Goal: Transaction & Acquisition: Subscribe to service/newsletter

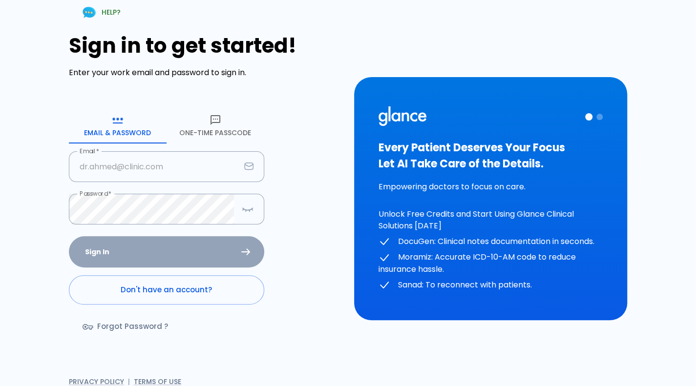
type input "[PERSON_NAME][EMAIL_ADDRESS][DOMAIN_NAME]"
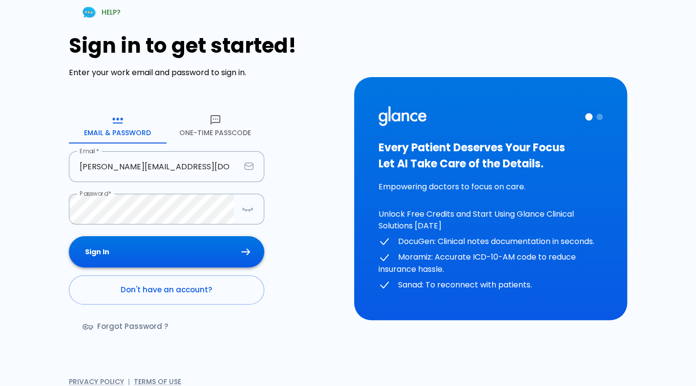
click at [172, 258] on div "Sign In Don't have an account? Forgot Password ?" at bounding box center [166, 292] width 195 height 113
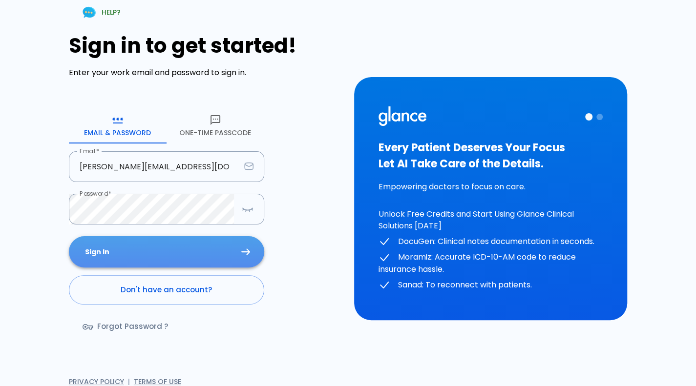
click at [172, 258] on button "Sign In" at bounding box center [166, 252] width 195 height 32
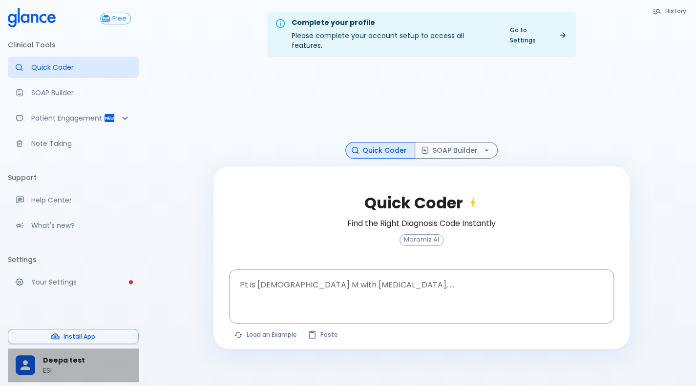
click at [44, 372] on p "ESI" at bounding box center [87, 371] width 88 height 10
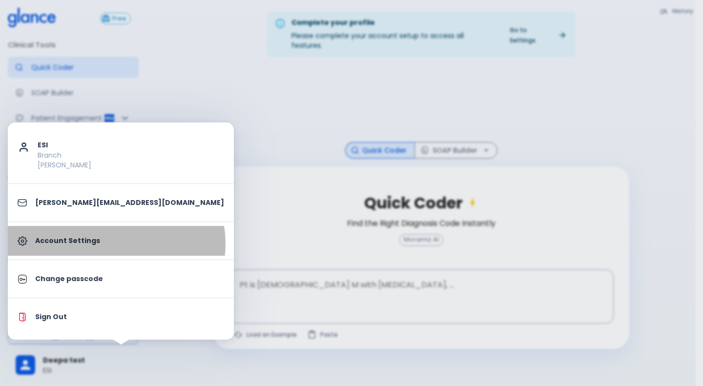
click at [116, 243] on p "Account Settings" at bounding box center [129, 241] width 189 height 10
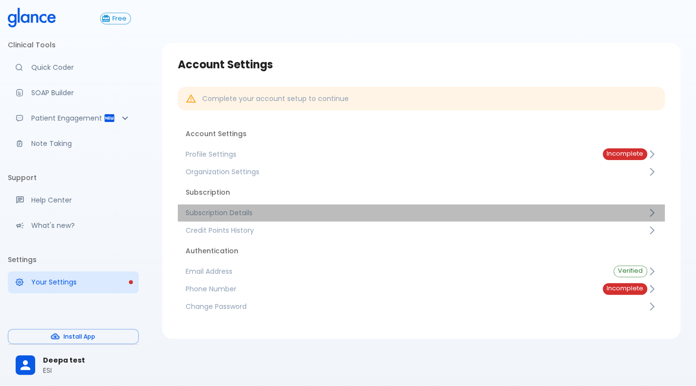
click at [322, 214] on span "Subscription Details" at bounding box center [416, 213] width 461 height 10
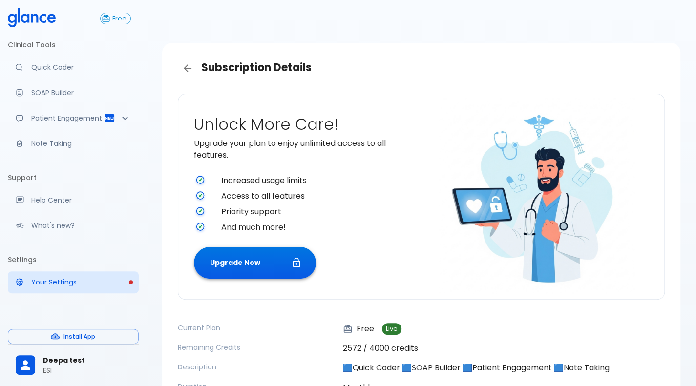
click at [248, 256] on button "Upgrade Now" at bounding box center [255, 263] width 122 height 32
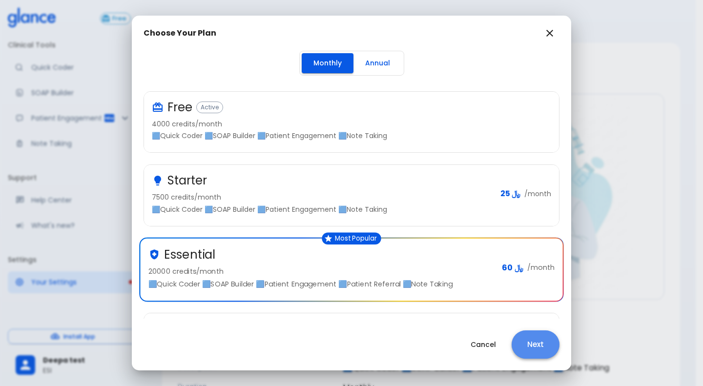
click at [532, 346] on button "Next" at bounding box center [536, 344] width 48 height 28
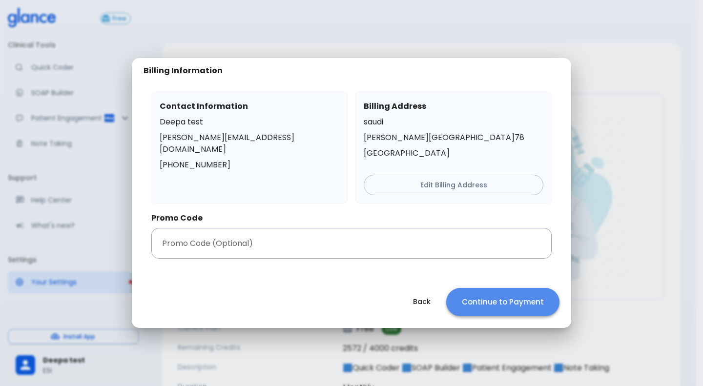
click at [514, 300] on button "Continue to Payment" at bounding box center [502, 302] width 113 height 28
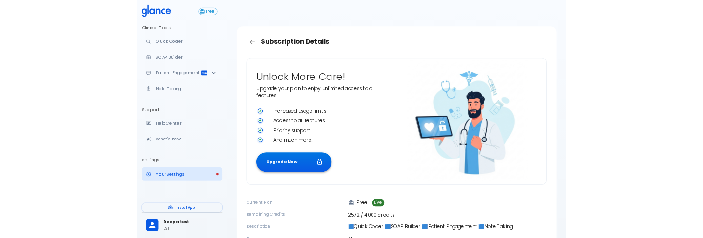
scroll to position [108, 0]
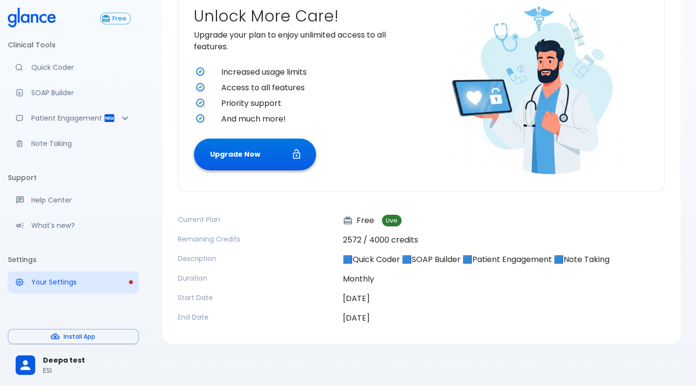
click at [255, 149] on button "Upgrade Now" at bounding box center [255, 155] width 122 height 32
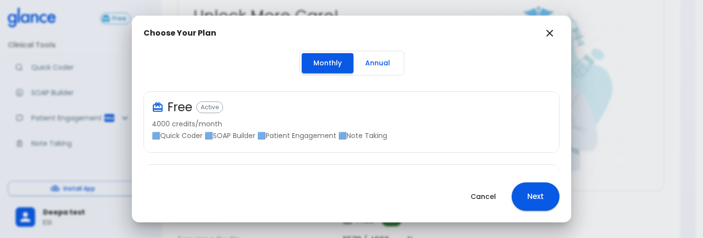
scroll to position [212, 0]
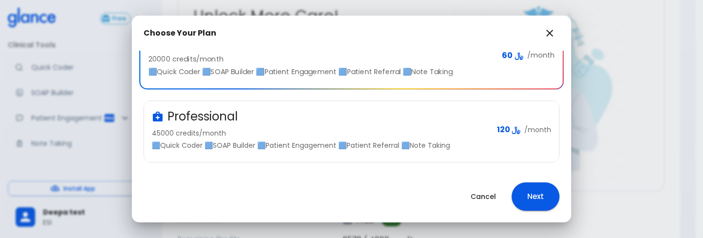
click at [335, 122] on div "Professional" at bounding box center [320, 117] width 337 height 16
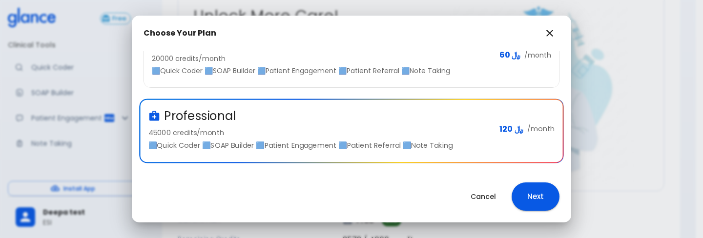
scroll to position [212, 0]
click at [539, 197] on button "Next" at bounding box center [536, 197] width 48 height 28
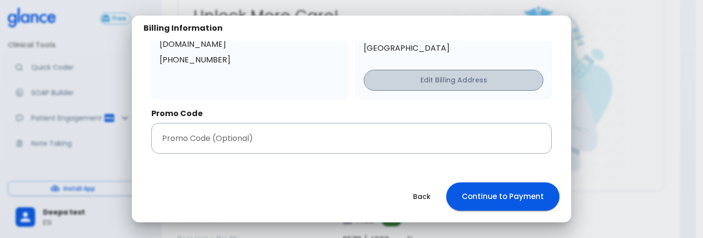
click at [497, 83] on button "Edit Billing Address" at bounding box center [454, 80] width 180 height 21
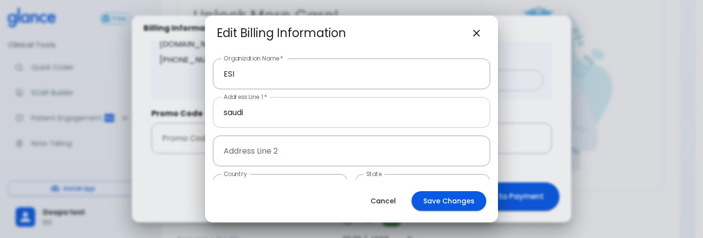
scroll to position [72, 0]
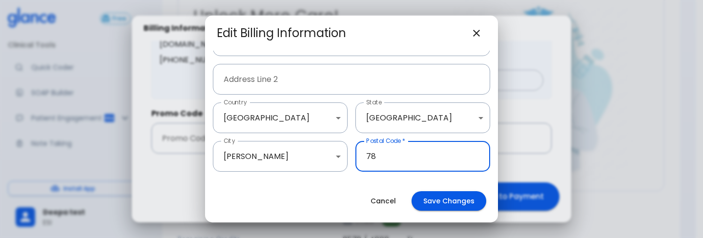
click at [388, 156] on input "78" at bounding box center [422, 156] width 135 height 31
type input "00000"
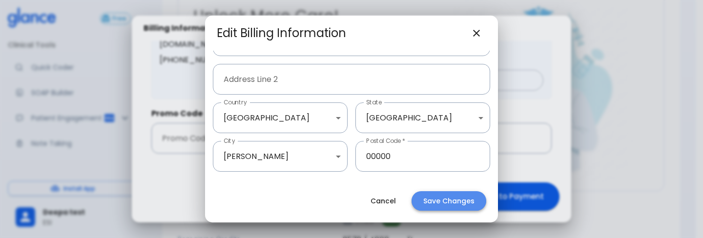
click at [434, 204] on button "Save Changes" at bounding box center [449, 201] width 75 height 20
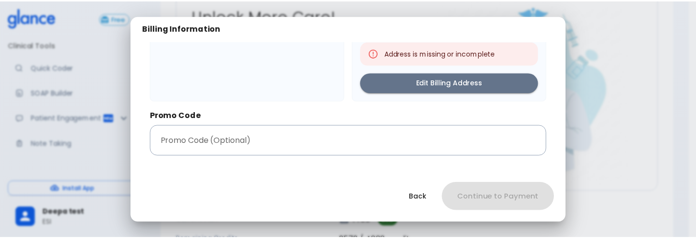
scroll to position [93, 0]
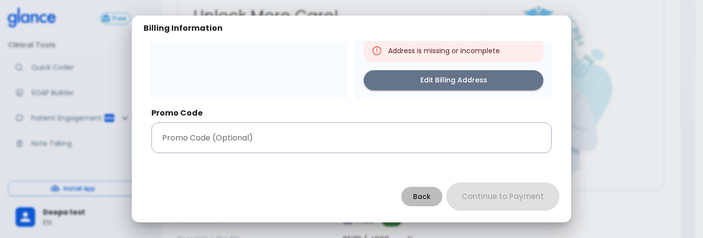
click at [429, 197] on button "Back" at bounding box center [421, 197] width 41 height 20
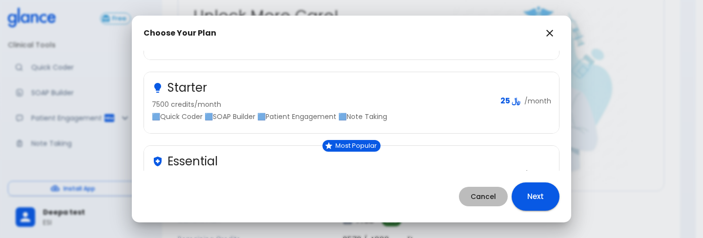
click at [466, 189] on button "Cancel" at bounding box center [483, 197] width 49 height 20
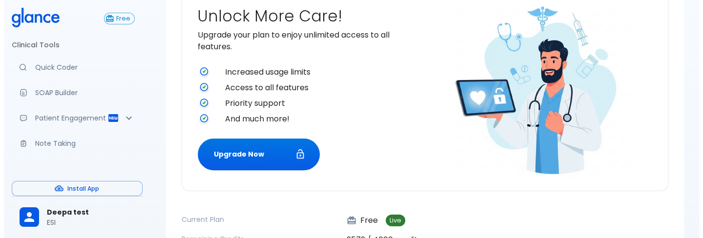
scroll to position [257, 0]
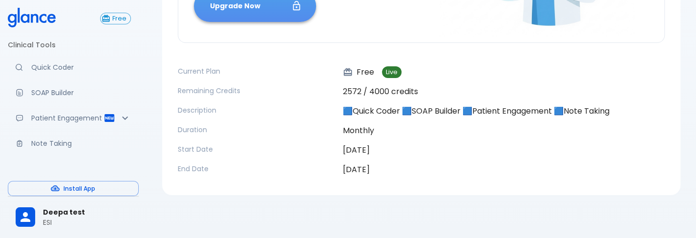
click at [265, 13] on button "Upgrade Now" at bounding box center [255, 6] width 122 height 32
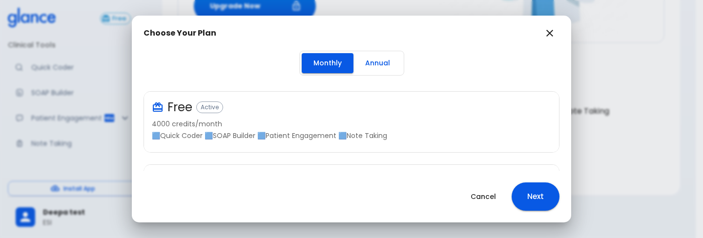
scroll to position [212, 0]
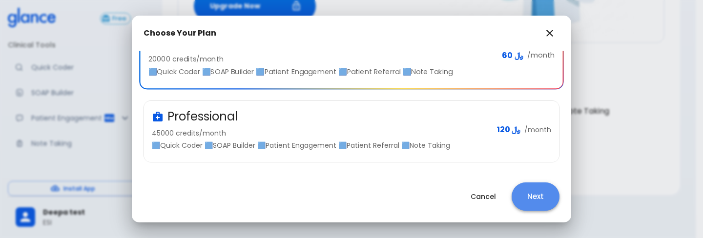
click at [529, 191] on button "Next" at bounding box center [536, 197] width 48 height 28
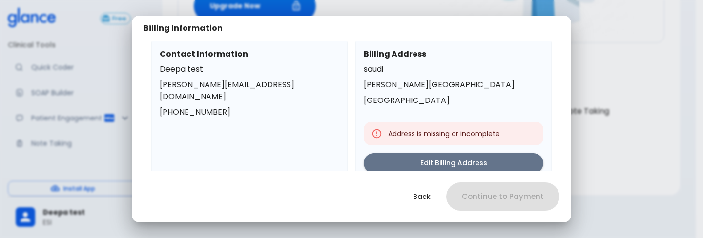
scroll to position [30, 0]
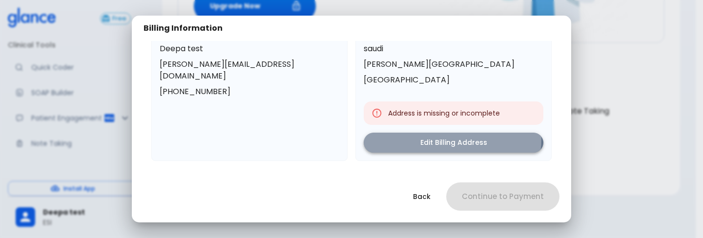
click at [414, 137] on button "Edit Billing Address" at bounding box center [454, 143] width 180 height 20
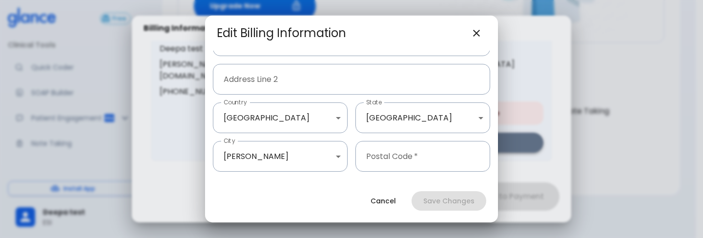
scroll to position [72, 0]
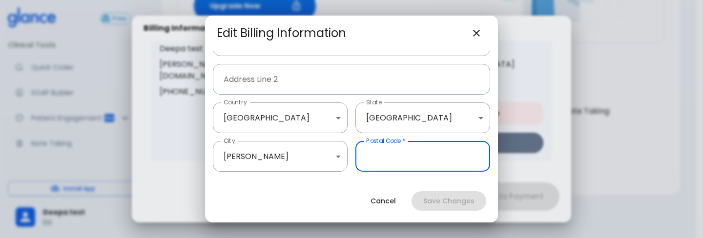
click at [404, 158] on input "text" at bounding box center [422, 156] width 135 height 31
type input "01"
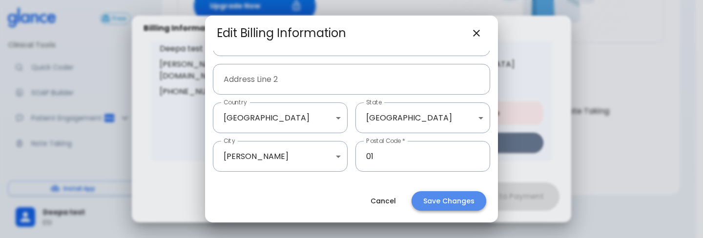
click at [444, 201] on button "Save Changes" at bounding box center [449, 201] width 75 height 20
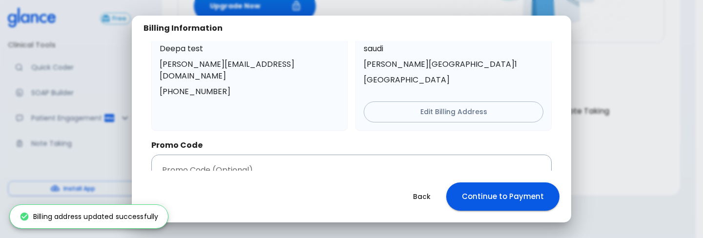
scroll to position [62, 0]
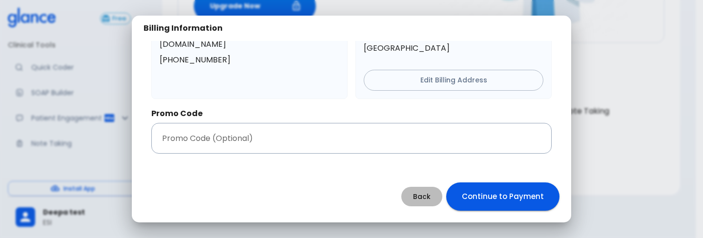
click at [430, 196] on button "Back" at bounding box center [421, 197] width 41 height 20
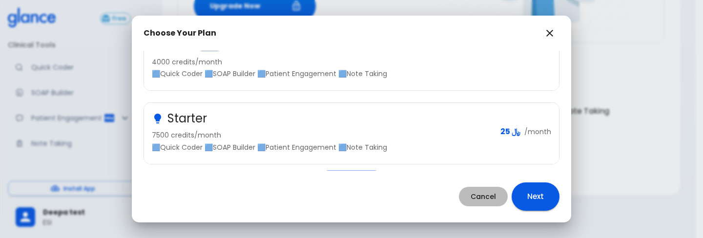
click at [474, 198] on button "Cancel" at bounding box center [483, 197] width 49 height 20
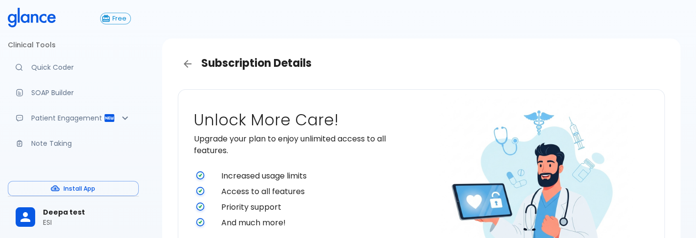
scroll to position [0, 0]
